Goal: Transaction & Acquisition: Purchase product/service

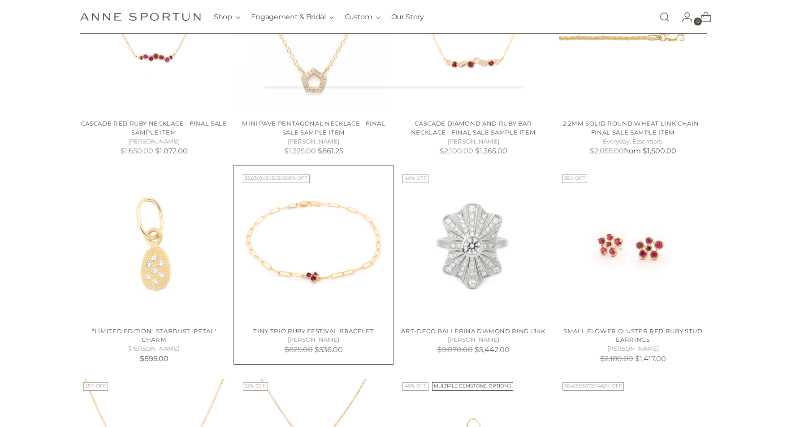
scroll to position [179, 0]
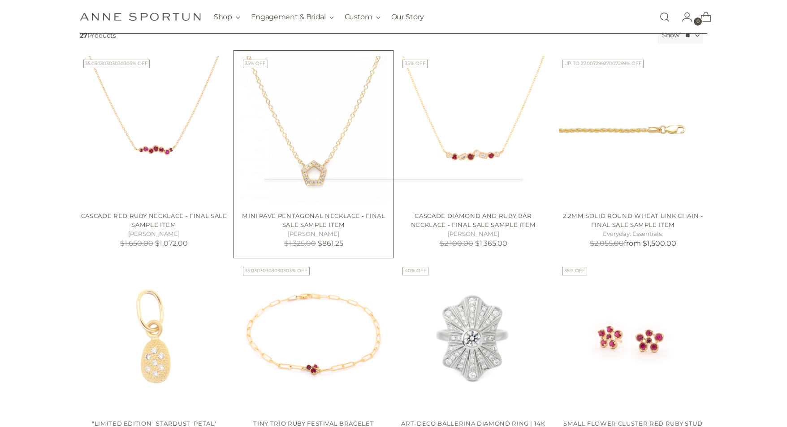
click at [0, 0] on img "Mini Pave Pentagonal Necklace - Final Sale Sample Item" at bounding box center [0, 0] width 0 height 0
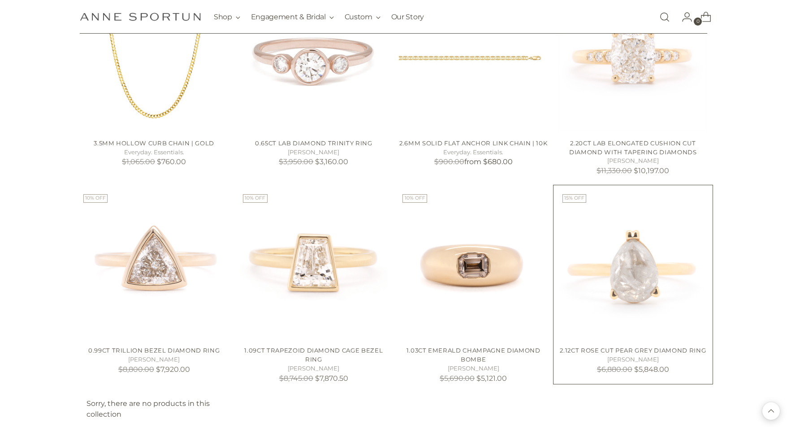
scroll to position [660, 0]
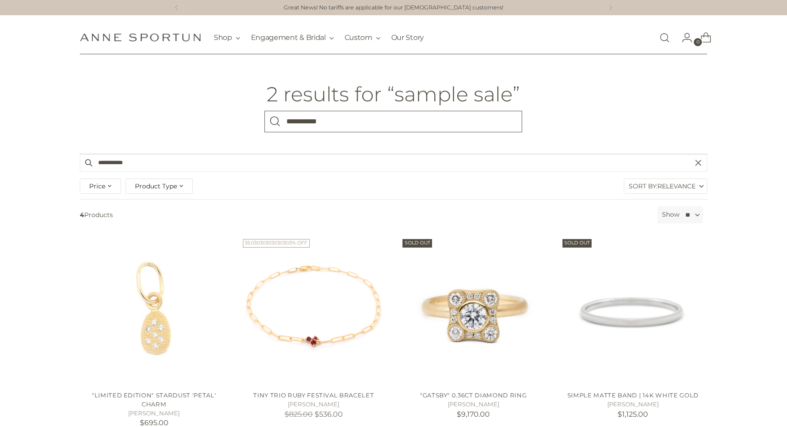
click at [388, 126] on input "**********" at bounding box center [394, 122] width 258 height 22
click at [664, 37] on link "Open search modal" at bounding box center [665, 38] width 18 height 18
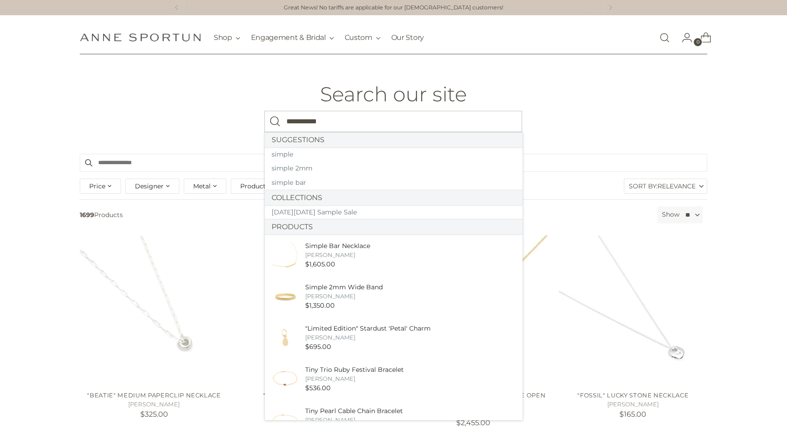
type input "**********"
click at [265, 111] on button "Search" at bounding box center [276, 122] width 22 height 22
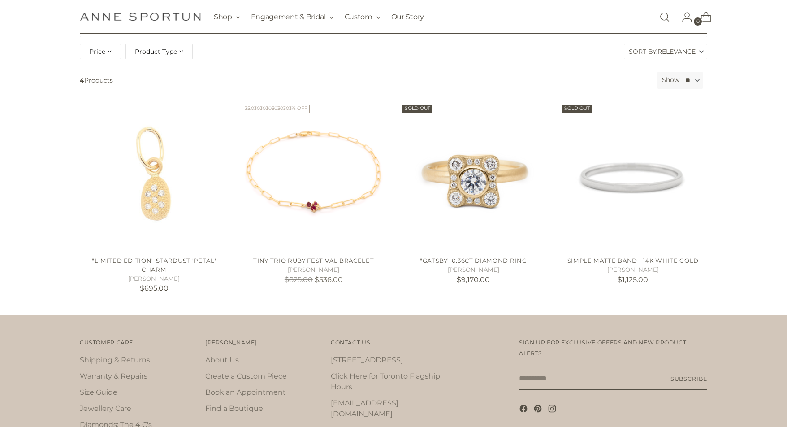
scroll to position [134, 0]
click at [482, 218] on img at bounding box center [473, 176] width 148 height 148
click at [606, 214] on img "Simple Matte Band | 14k White Gold" at bounding box center [633, 176] width 148 height 148
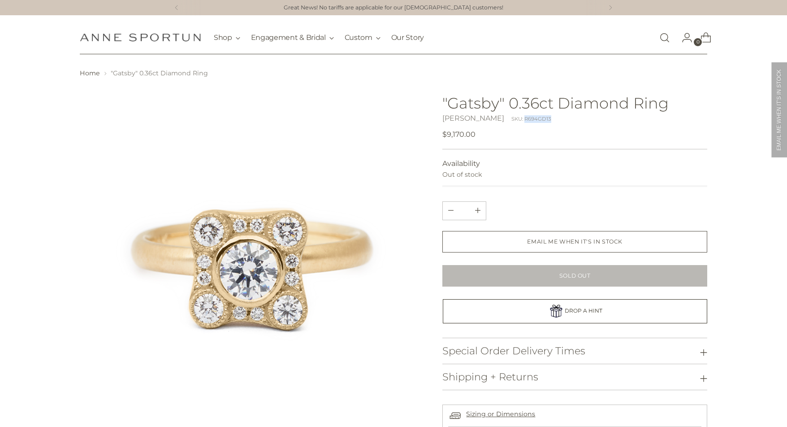
drag, startPoint x: 542, startPoint y: 117, endPoint x: 516, endPoint y: 123, distance: 27.4
click at [516, 123] on div "Anne Sportun SKU: R694GD13" at bounding box center [575, 118] width 265 height 11
copy div "R694GD13"
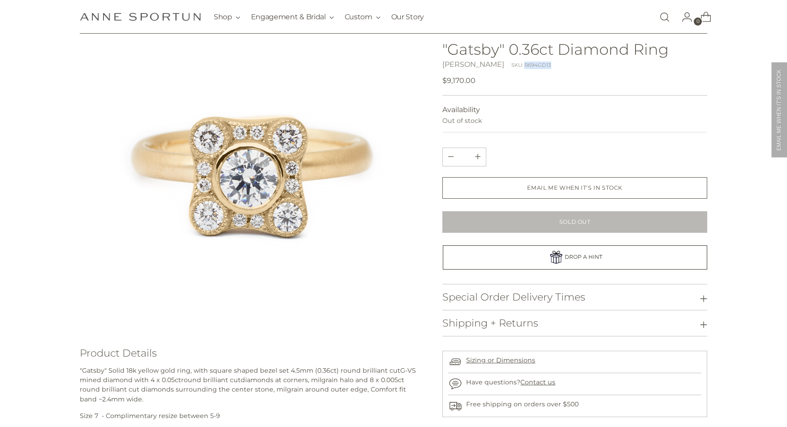
scroll to position [179, 0]
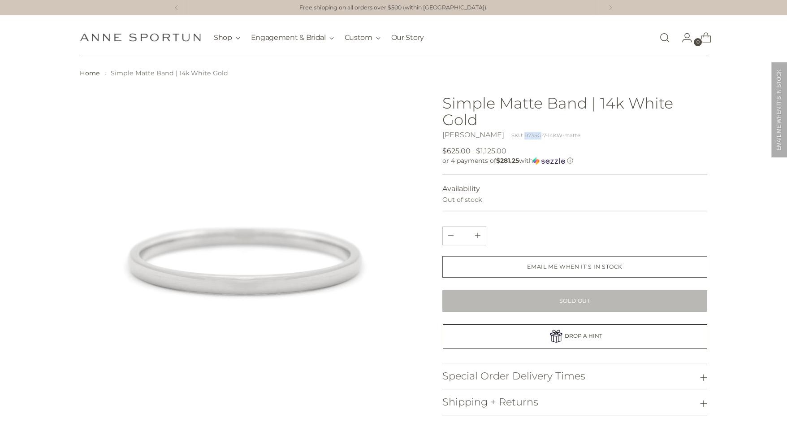
drag, startPoint x: 531, startPoint y: 136, endPoint x: 514, endPoint y: 136, distance: 16.6
click at [514, 136] on div "SKU: R735G-7-14KW-matte" at bounding box center [546, 136] width 69 height 8
copy div "R735G"
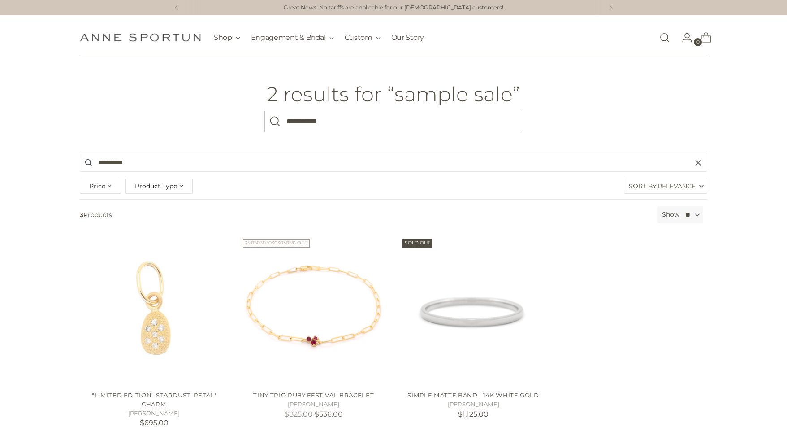
click at [662, 40] on link "Open search modal" at bounding box center [665, 38] width 18 height 18
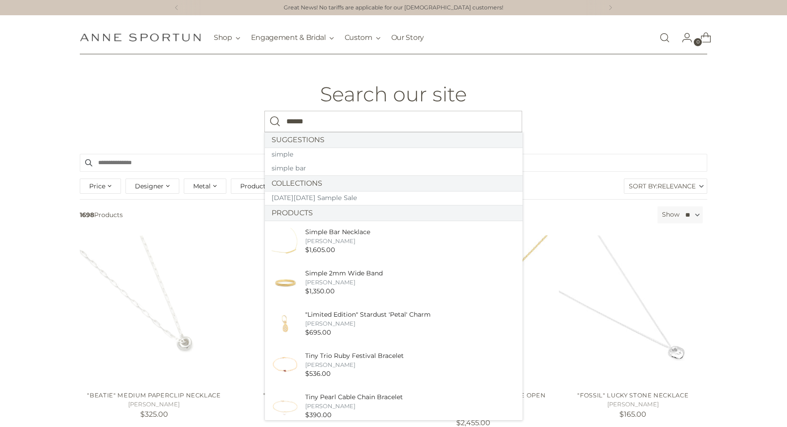
type input "******"
click at [265, 111] on button "Search" at bounding box center [276, 122] width 22 height 22
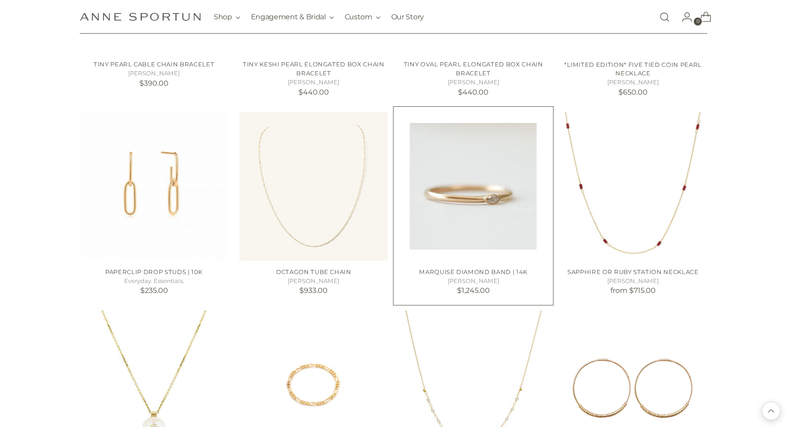
scroll to position [628, 0]
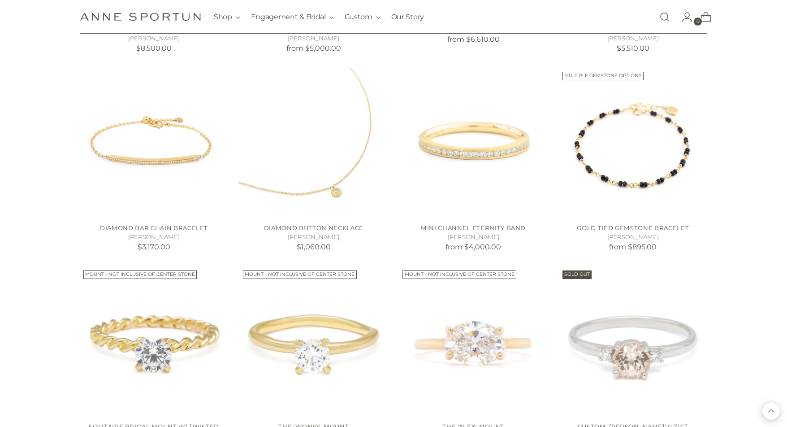
scroll to position [2254, 0]
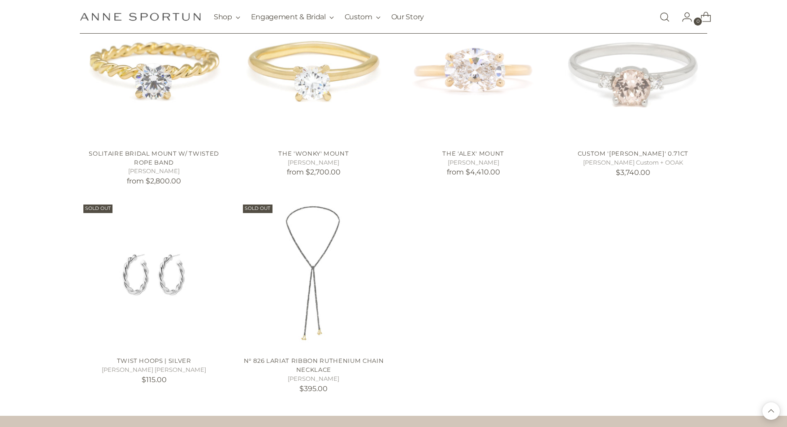
scroll to position [2457, 0]
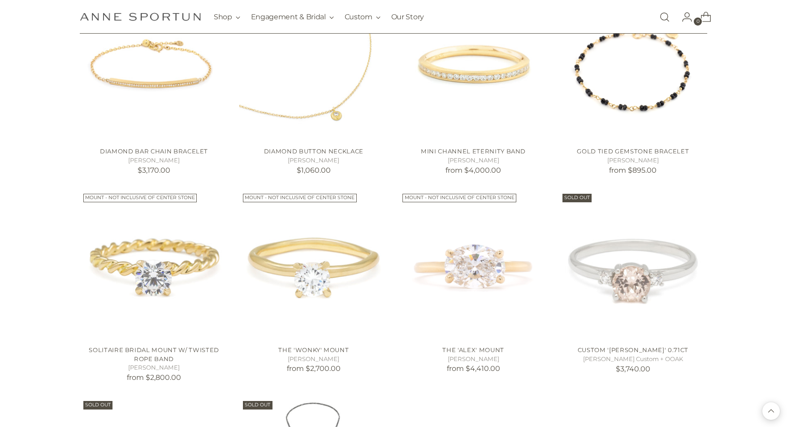
scroll to position [2261, 0]
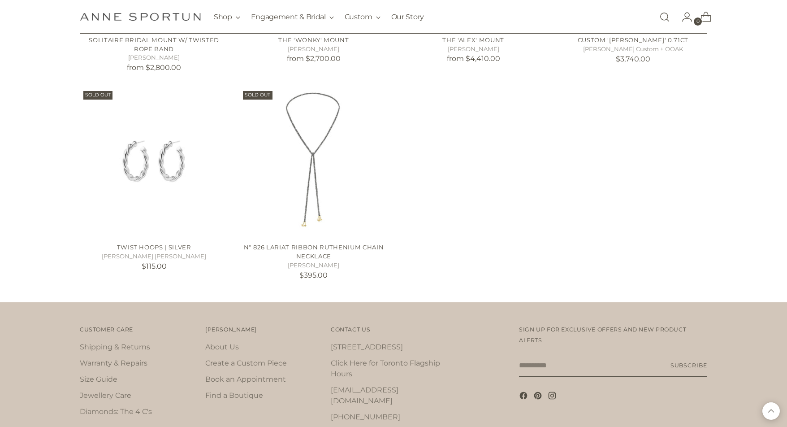
scroll to position [2624, 0]
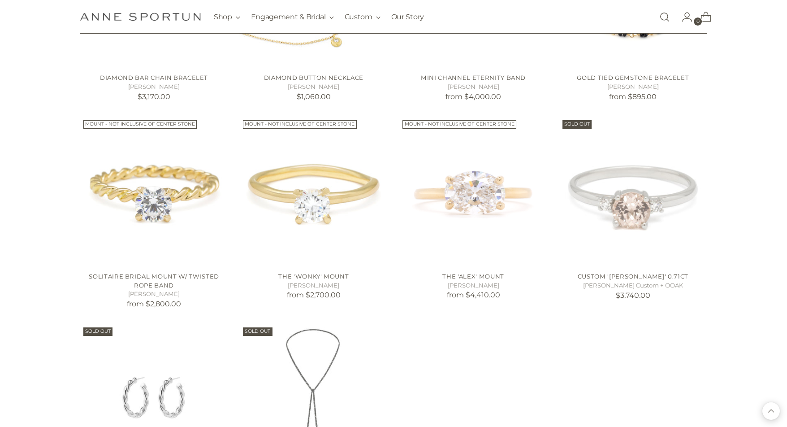
scroll to position [2317, 0]
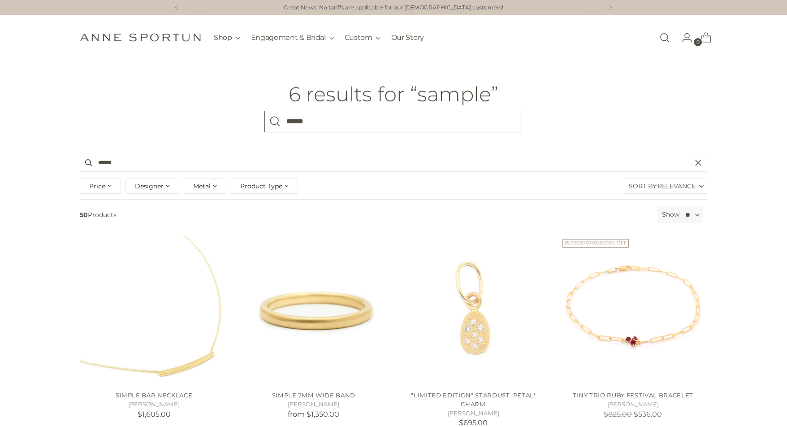
click at [344, 117] on input "******" at bounding box center [394, 122] width 258 height 22
type input "**********"
click at [265, 111] on button "Search" at bounding box center [276, 122] width 22 height 22
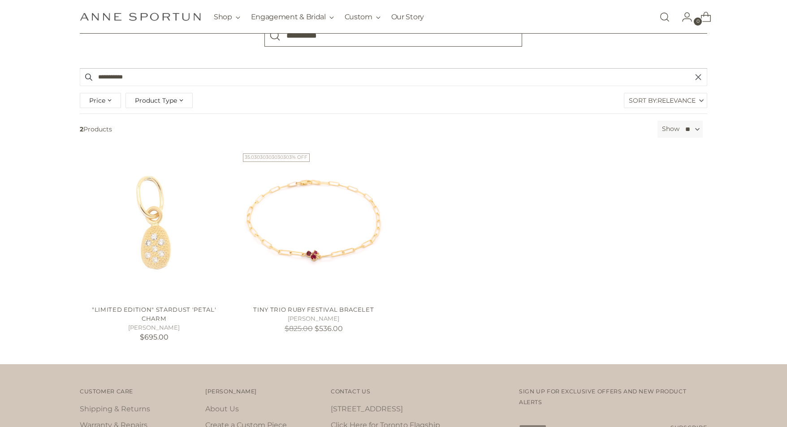
scroll to position [135, 0]
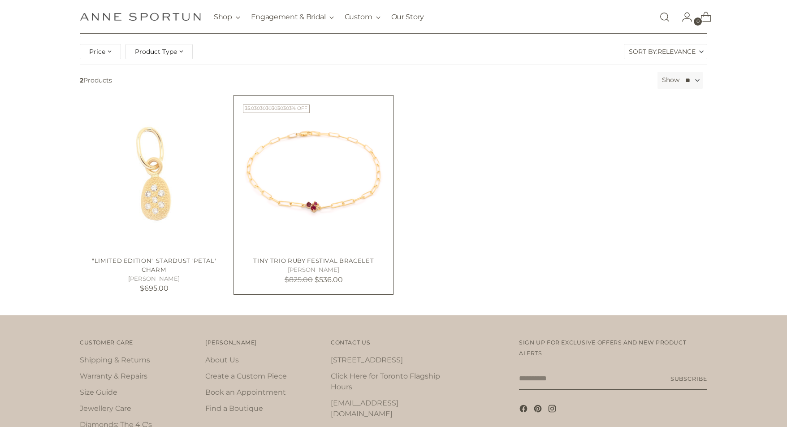
click at [371, 204] on img "Tiny Trio Ruby Festival Bracelet" at bounding box center [313, 175] width 148 height 148
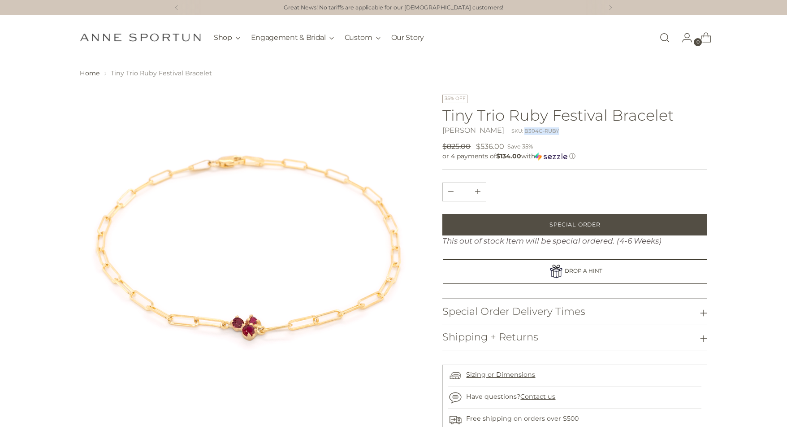
drag, startPoint x: 548, startPoint y: 133, endPoint x: 514, endPoint y: 134, distance: 34.1
click at [514, 134] on div "[PERSON_NAME] SKU: B304G-RUBY" at bounding box center [575, 130] width 265 height 11
copy div "B304G-RUBY"
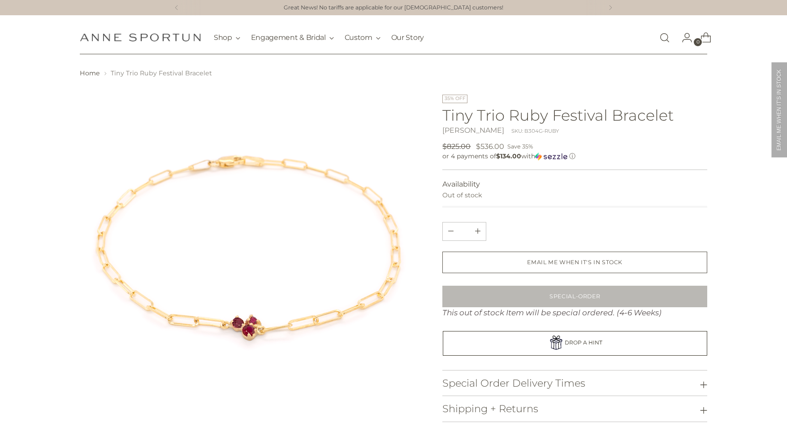
click at [660, 46] on span "Open search modal" at bounding box center [665, 37] width 18 height 25
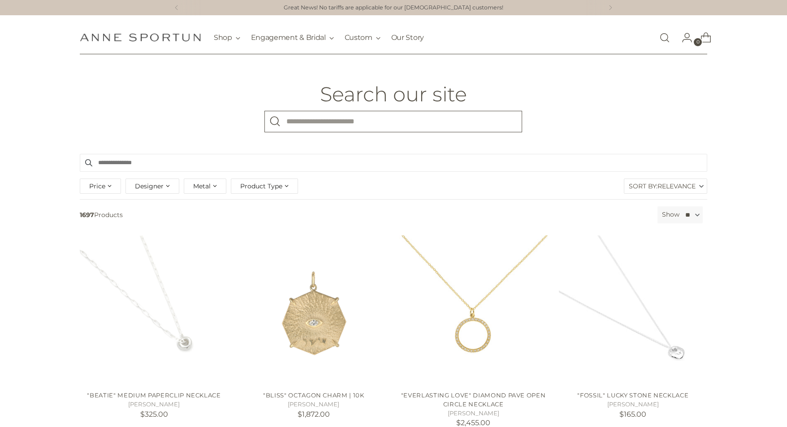
click at [356, 122] on input "What are you looking for?" at bounding box center [394, 122] width 258 height 22
type input "**********"
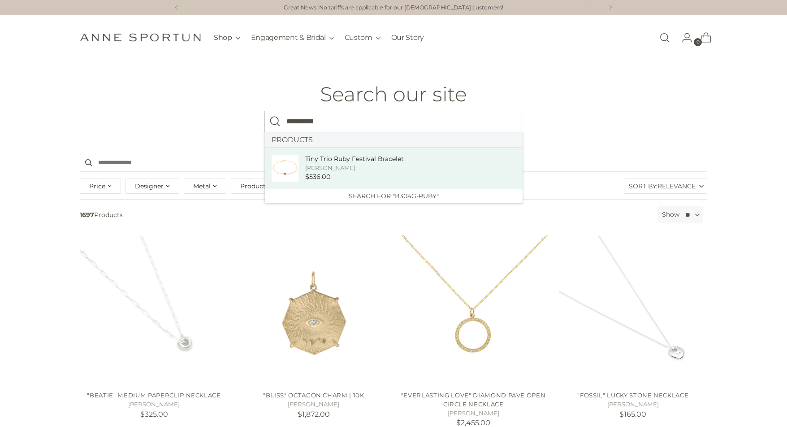
click at [342, 184] on link "Tiny Trio Ruby Festival Bracelet Anne Sportun $536.00" at bounding box center [394, 168] width 258 height 41
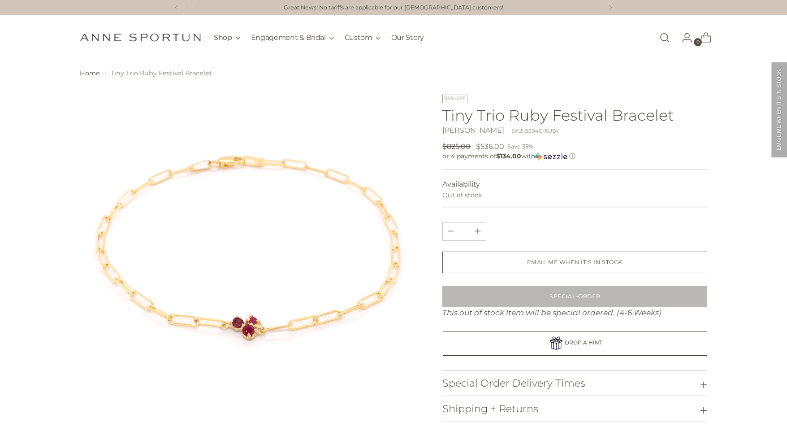
click at [664, 39] on link "Open search modal" at bounding box center [665, 38] width 18 height 18
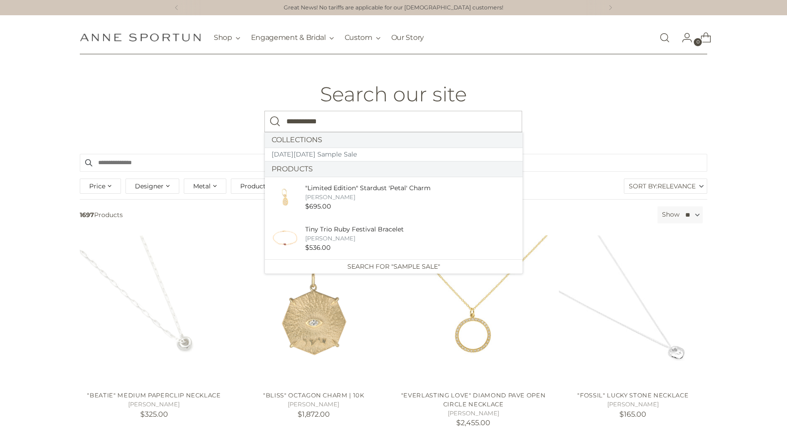
type input "**********"
click at [265, 111] on button "Search" at bounding box center [276, 122] width 22 height 22
